Goal: Use online tool/utility: Use online tool/utility

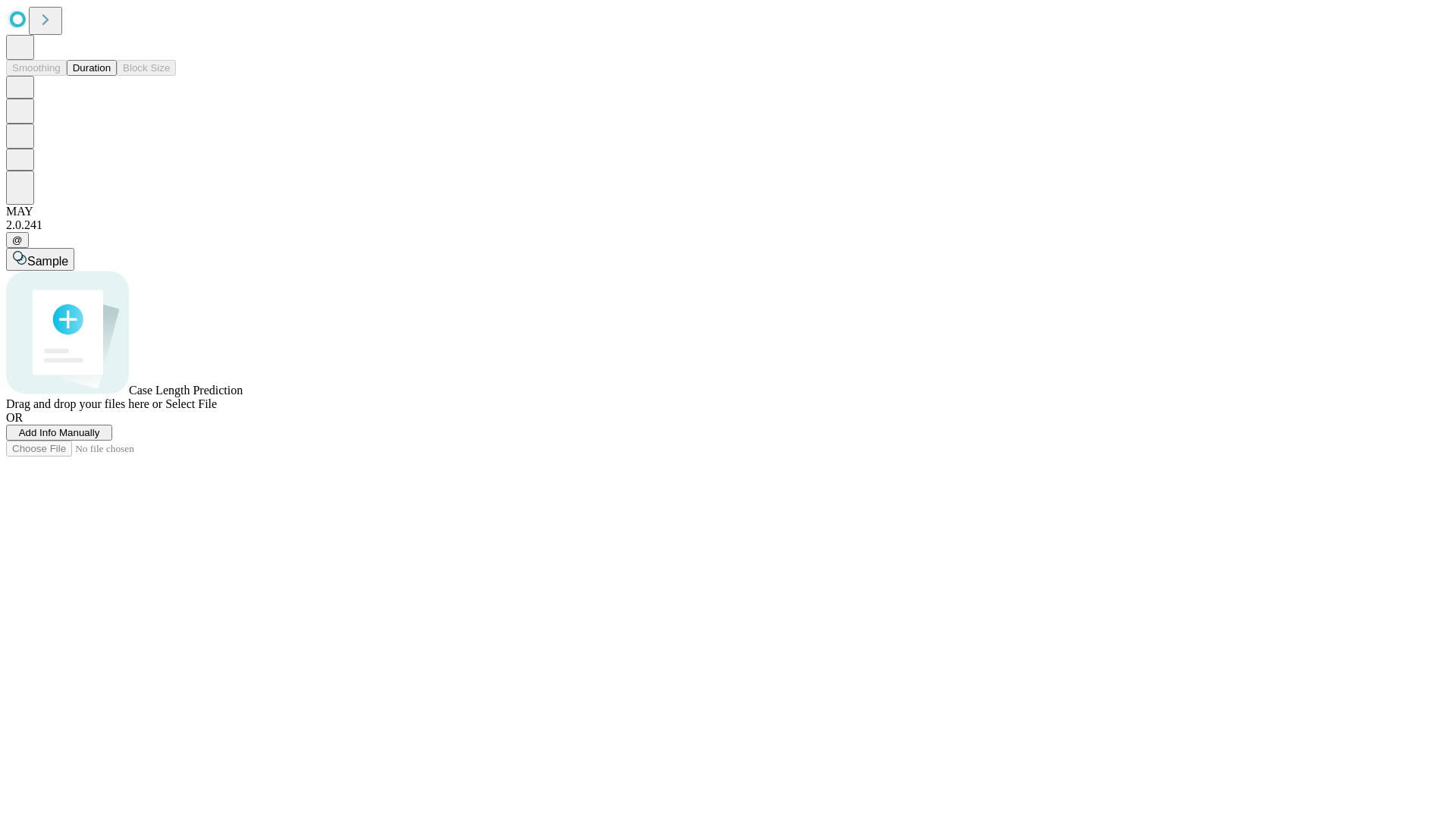
click at [110, 76] on button "Duration" at bounding box center [92, 68] width 50 height 16
click at [217, 410] on span "Select File" at bounding box center [191, 403] width 51 height 13
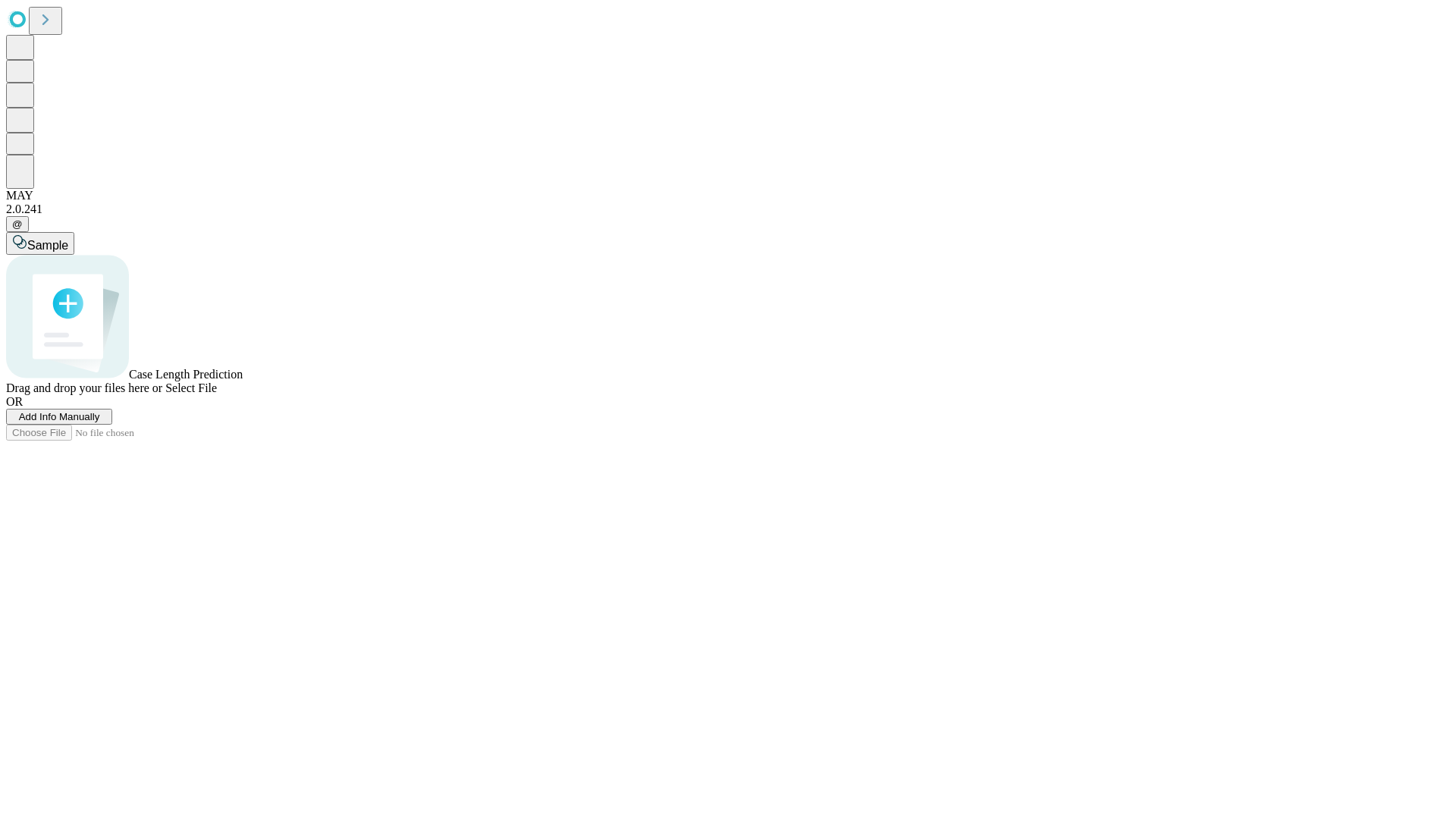
click at [217, 394] on span "Select File" at bounding box center [191, 387] width 51 height 13
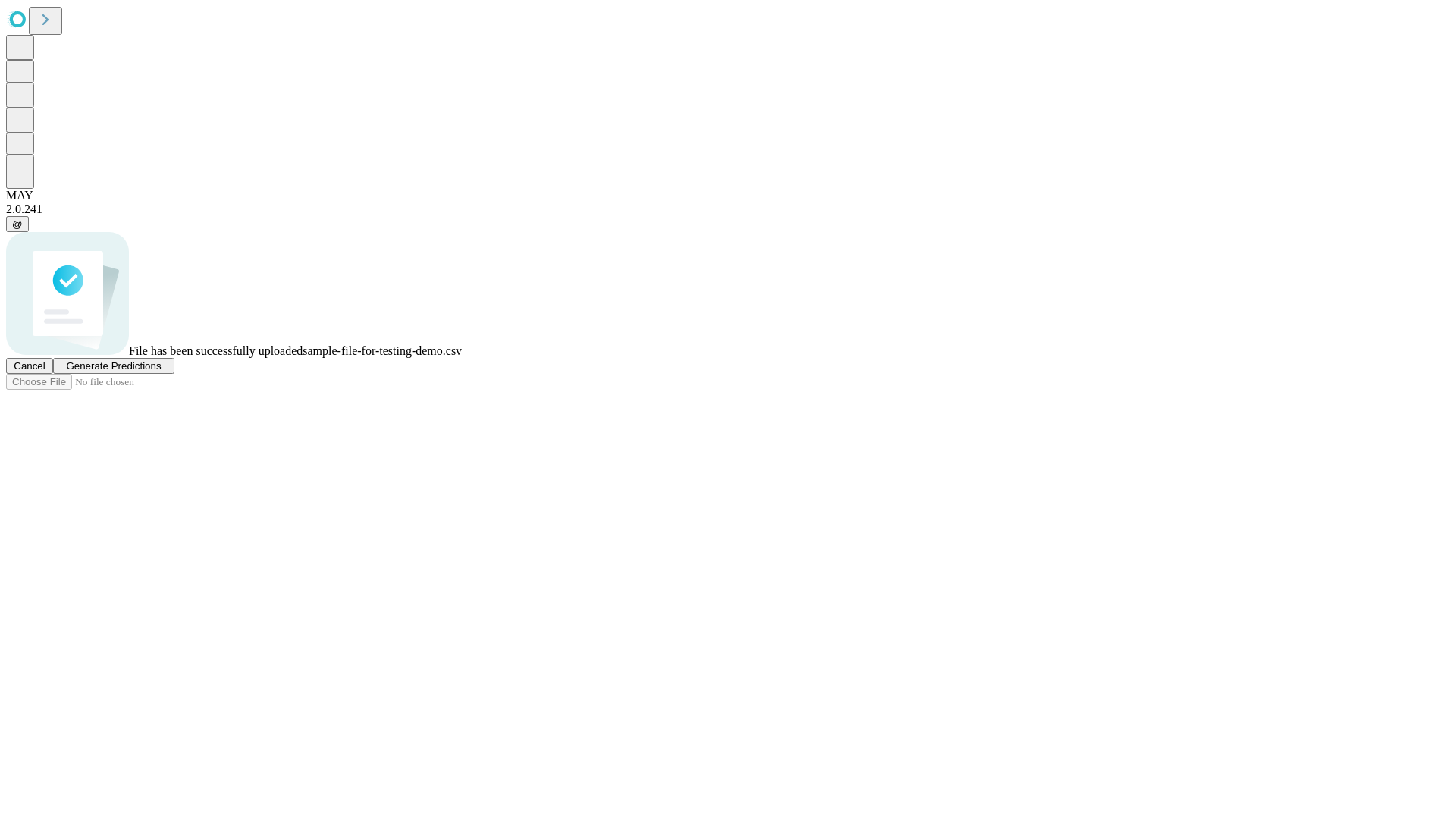
click at [161, 372] on span "Generate Predictions" at bounding box center [113, 366] width 95 height 12
